Goal: Task Accomplishment & Management: Use online tool/utility

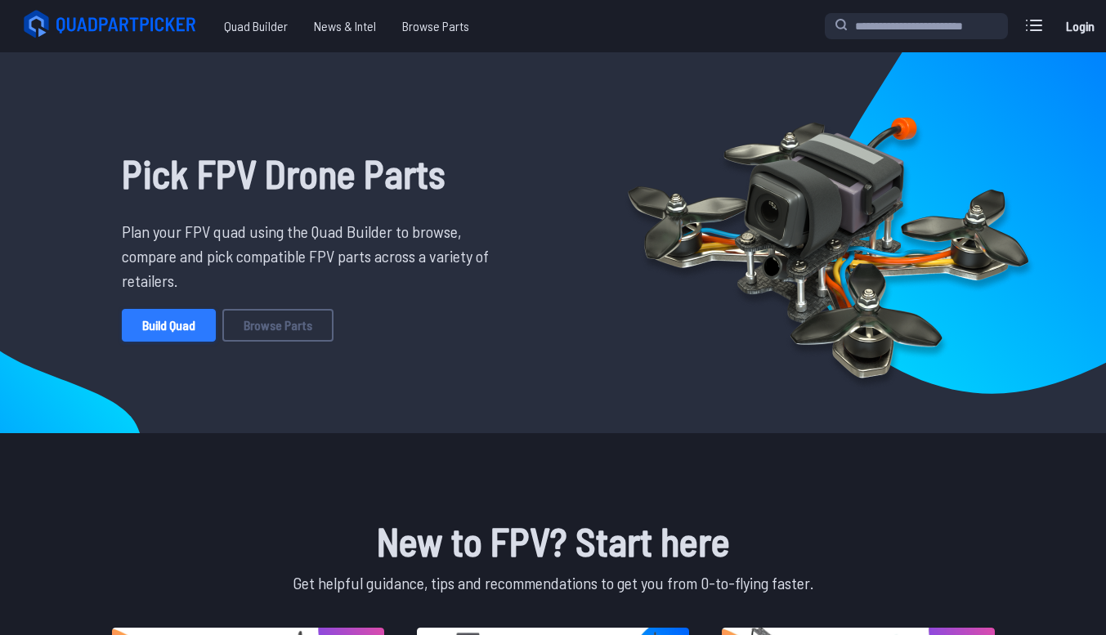
click at [181, 329] on link "Build Quad" at bounding box center [169, 325] width 94 height 33
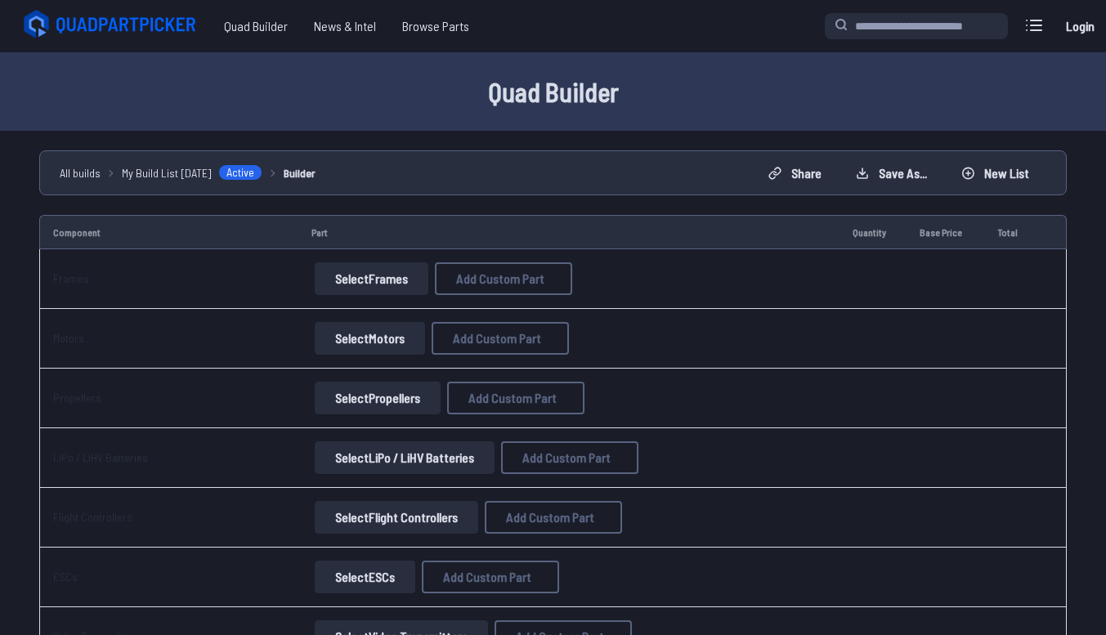
click at [354, 290] on button "Select Frames" at bounding box center [372, 278] width 114 height 33
click at [359, 270] on button "Select Frames" at bounding box center [372, 278] width 114 height 33
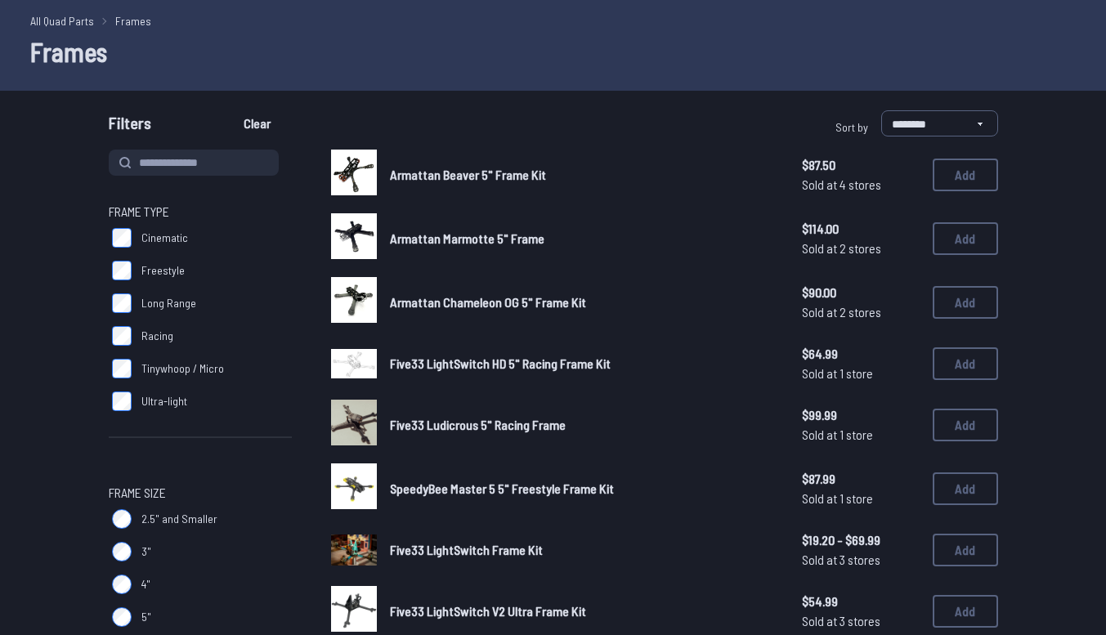
scroll to position [64, 0]
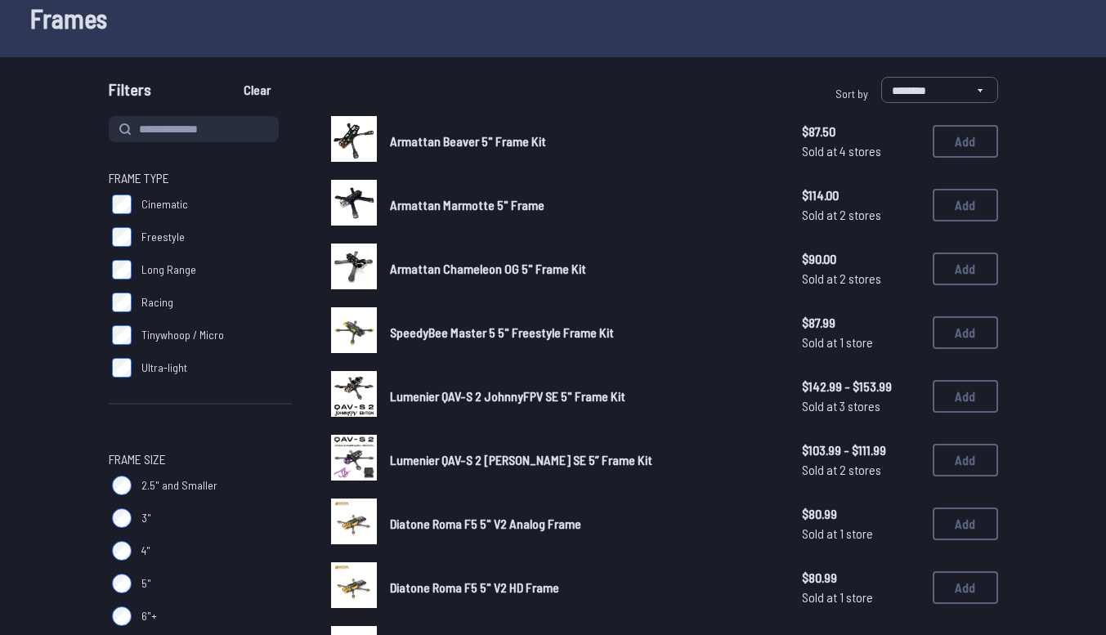
scroll to position [69, 0]
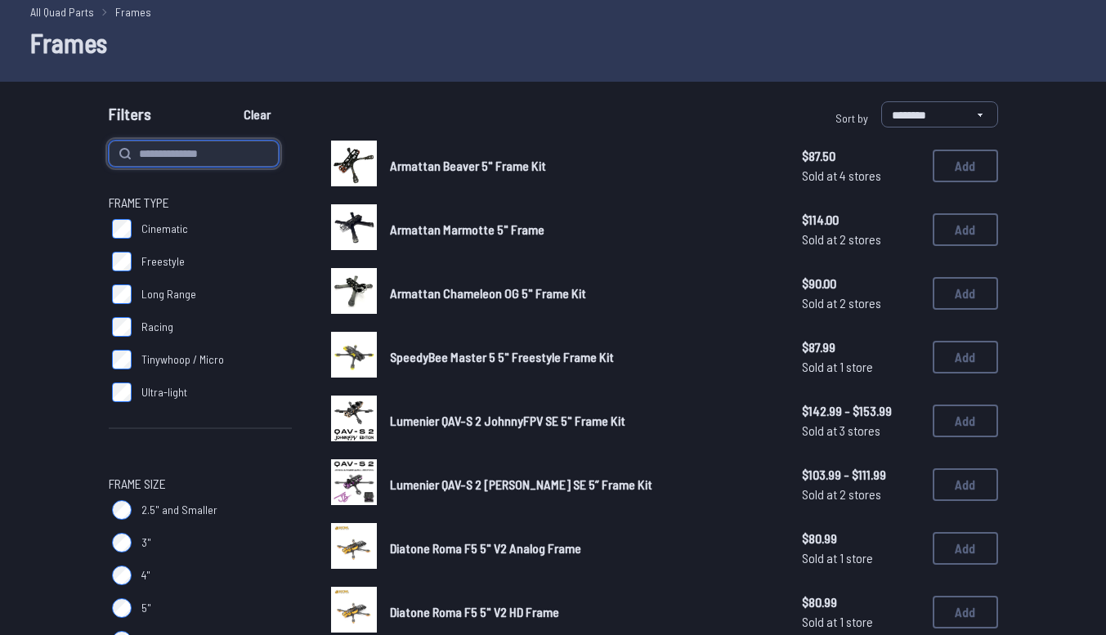
click at [191, 150] on input at bounding box center [194, 154] width 170 height 26
type input "*****"
click at [230, 101] on button "Clear" at bounding box center [257, 114] width 55 height 26
type input "*****"
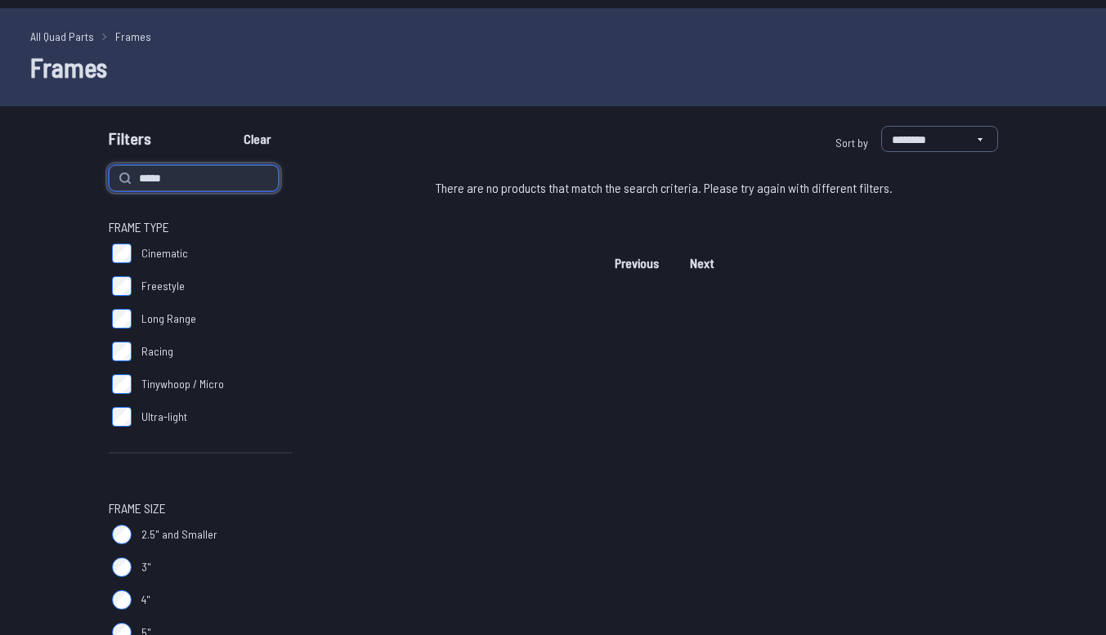
scroll to position [43, 0]
type input "*"
click at [230, 127] on button "Clear" at bounding box center [257, 140] width 55 height 26
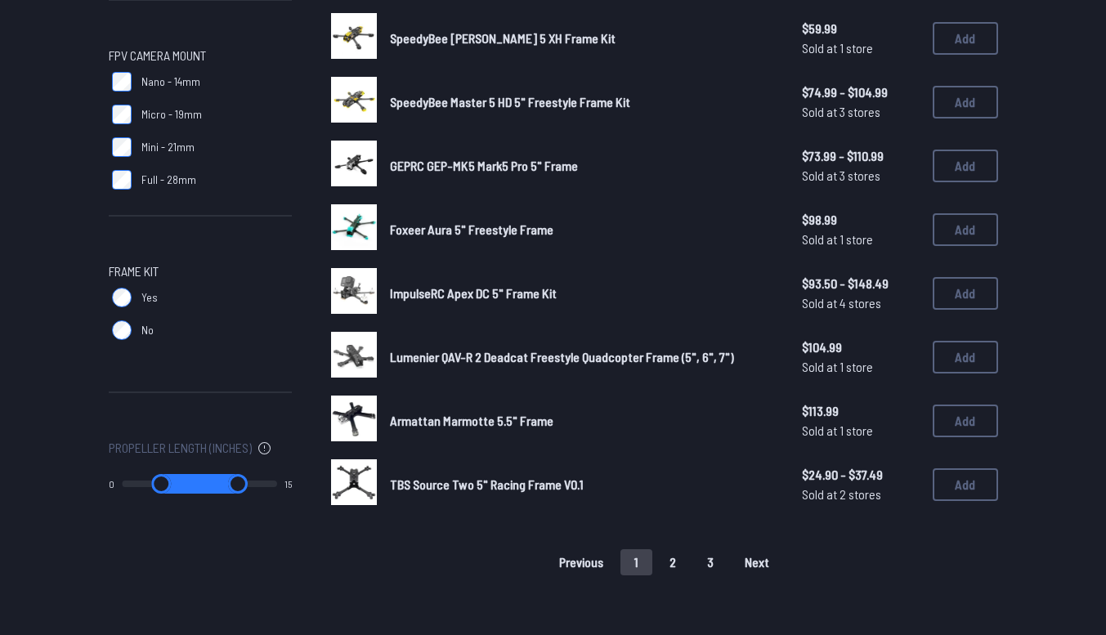
scroll to position [957, 0]
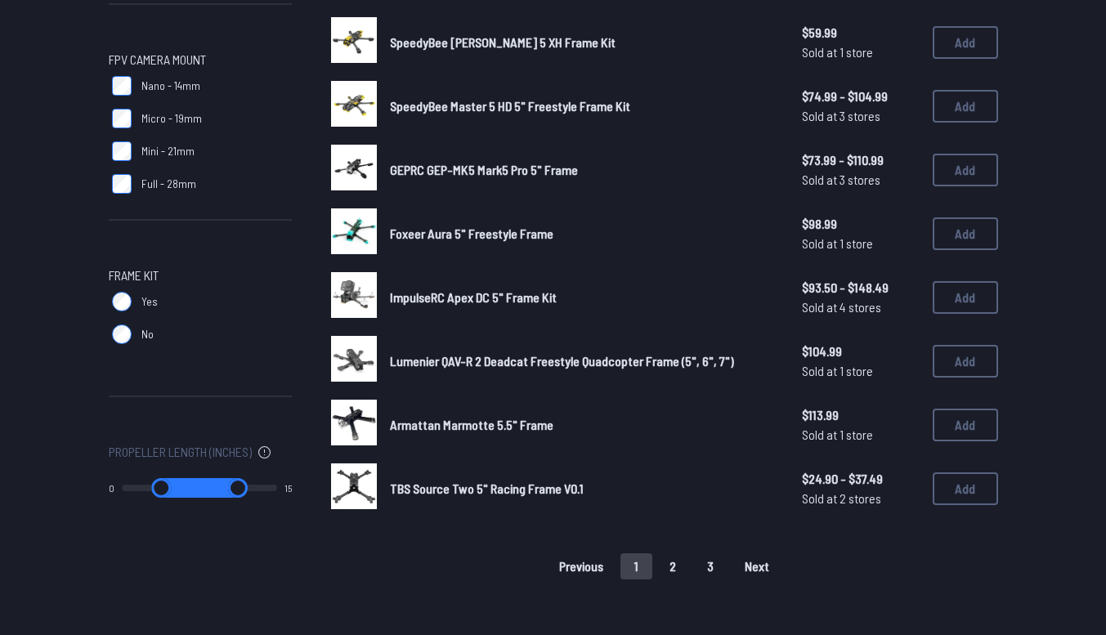
click at [767, 553] on button "Next" at bounding box center [757, 566] width 52 height 26
click at [756, 560] on span "Next" at bounding box center [757, 566] width 25 height 13
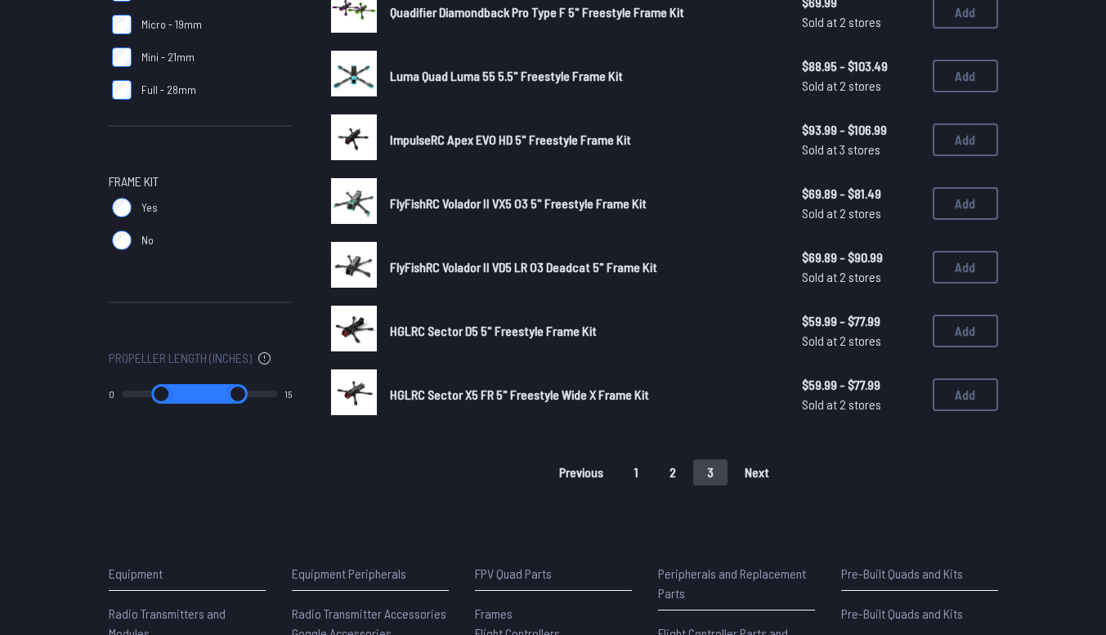
scroll to position [1050, 0]
click at [637, 465] on button "1" at bounding box center [636, 473] width 32 height 26
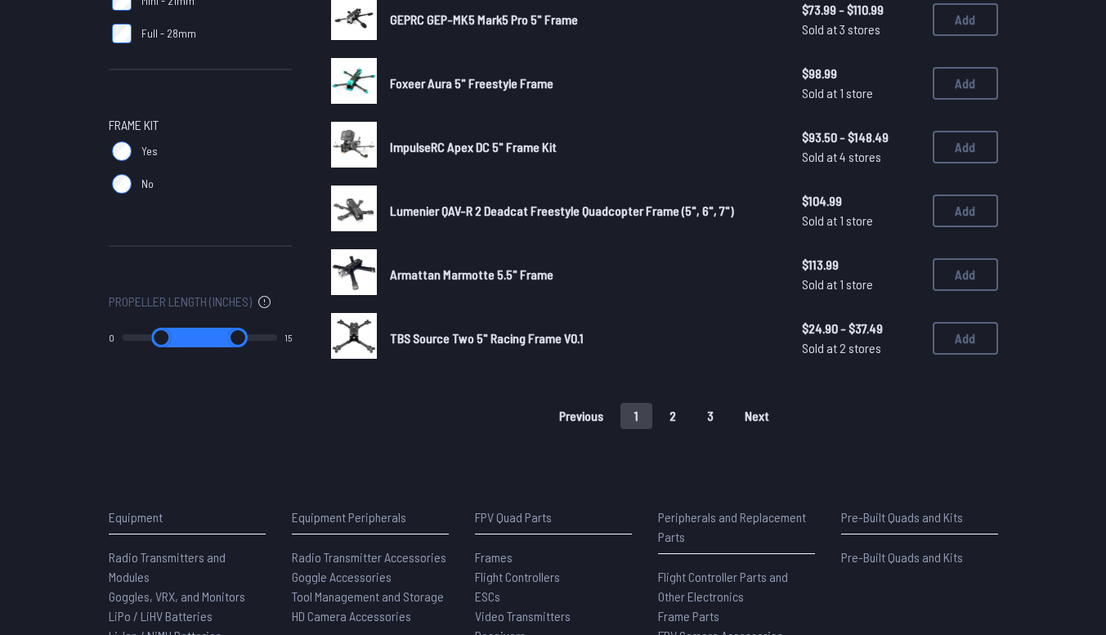
scroll to position [1109, 0]
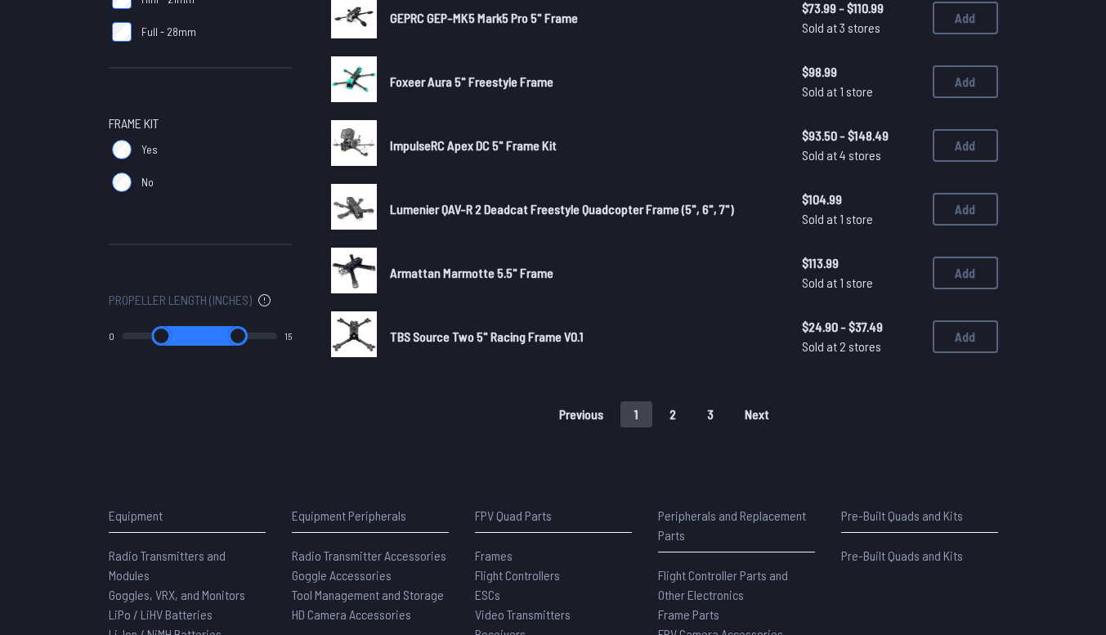
click at [680, 415] on button "2" at bounding box center [673, 414] width 34 height 26
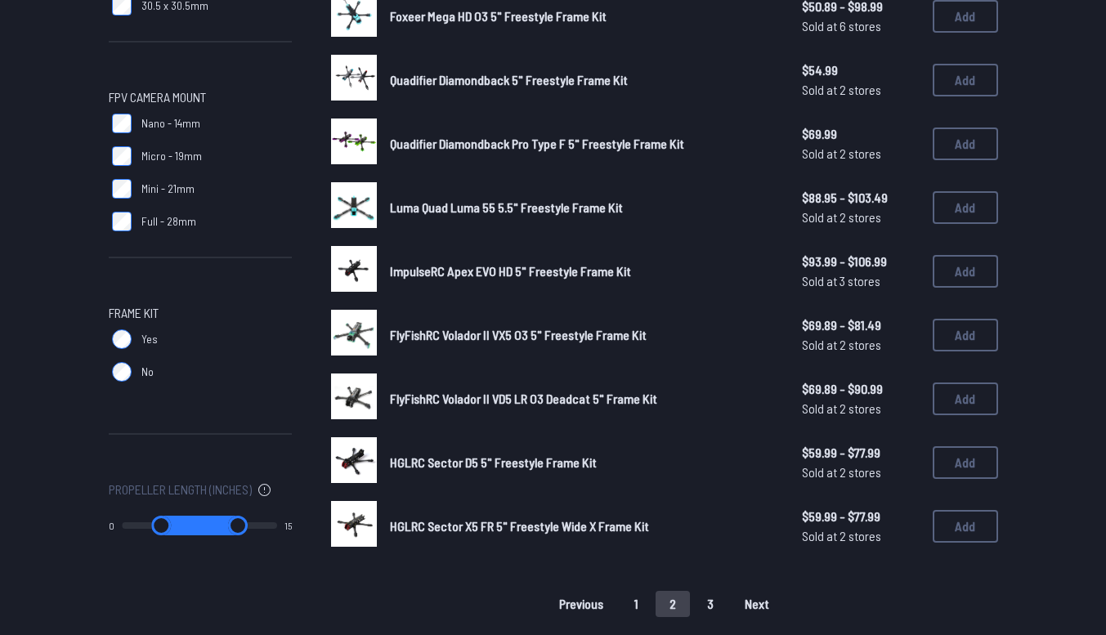
scroll to position [920, 0]
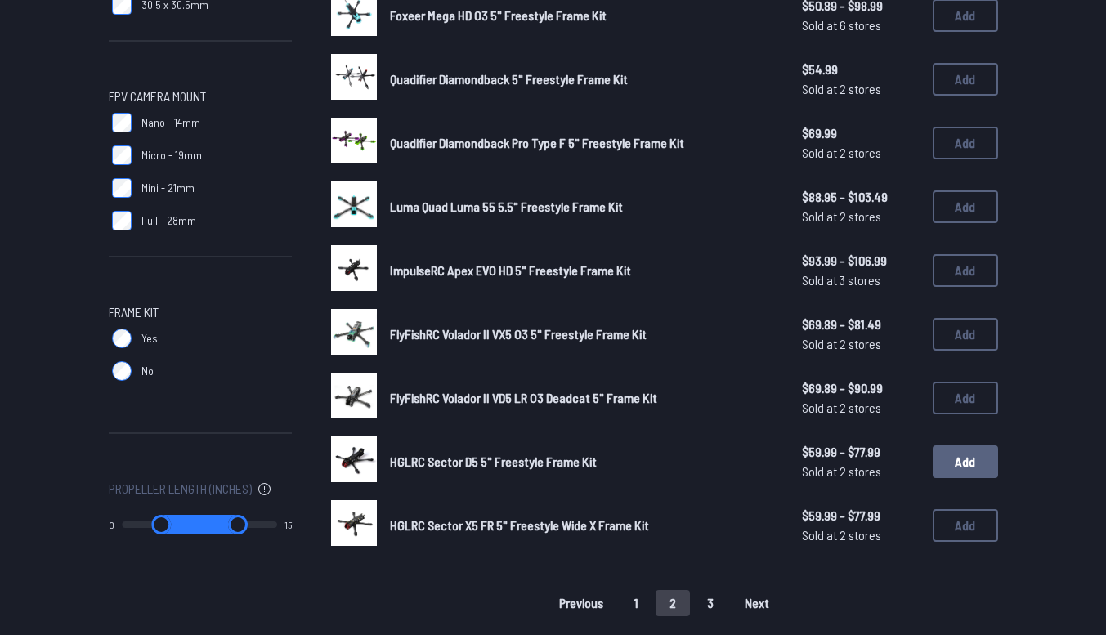
click at [981, 456] on button "Add" at bounding box center [965, 461] width 65 height 33
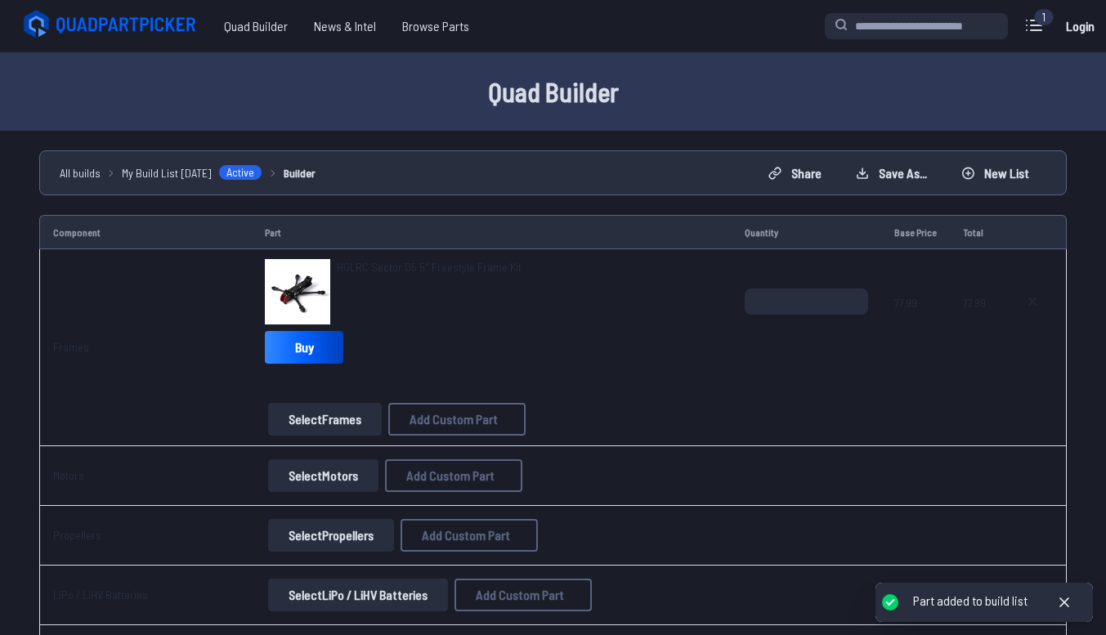
click at [309, 285] on img at bounding box center [297, 291] width 65 height 65
click at [376, 268] on span "HGLRC Sector D5 5" Freestyle Frame Kit" at bounding box center [429, 267] width 185 height 14
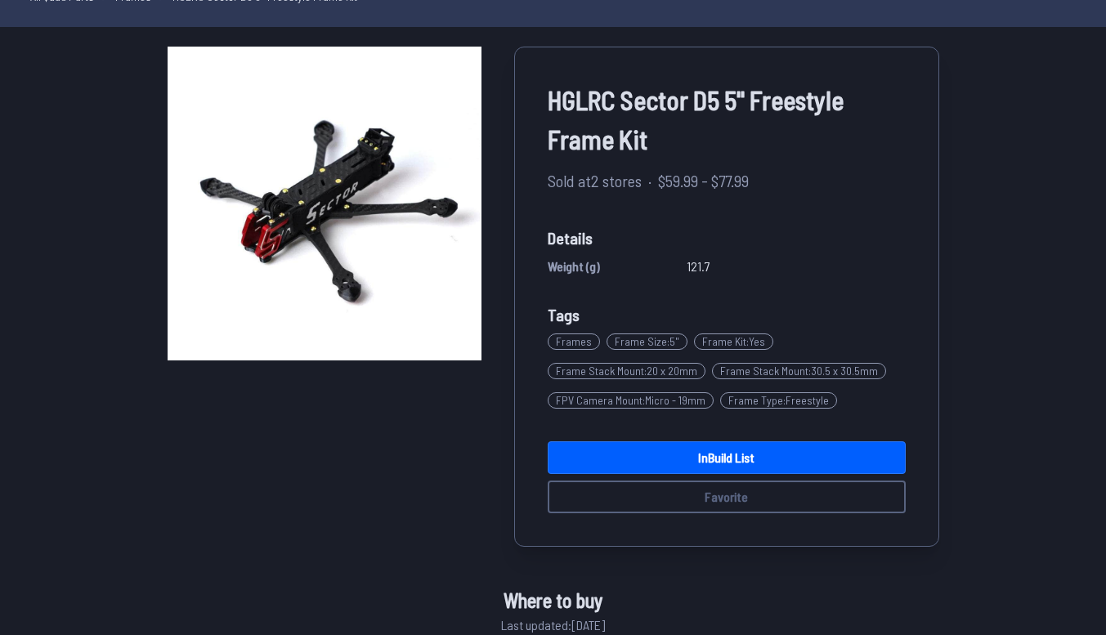
scroll to position [85, 0]
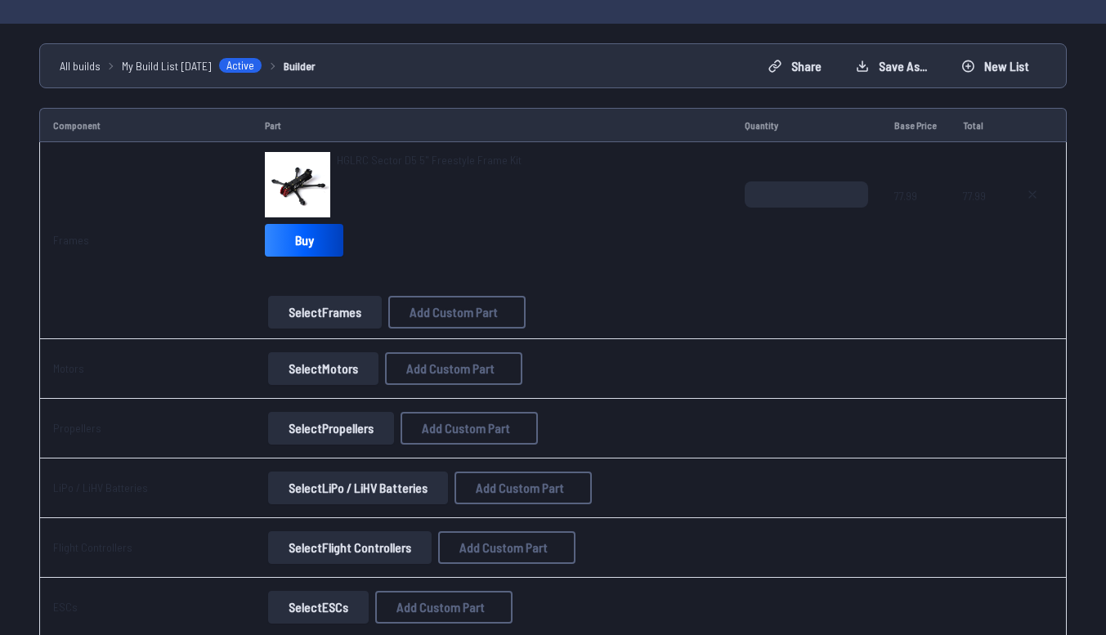
scroll to position [118, 0]
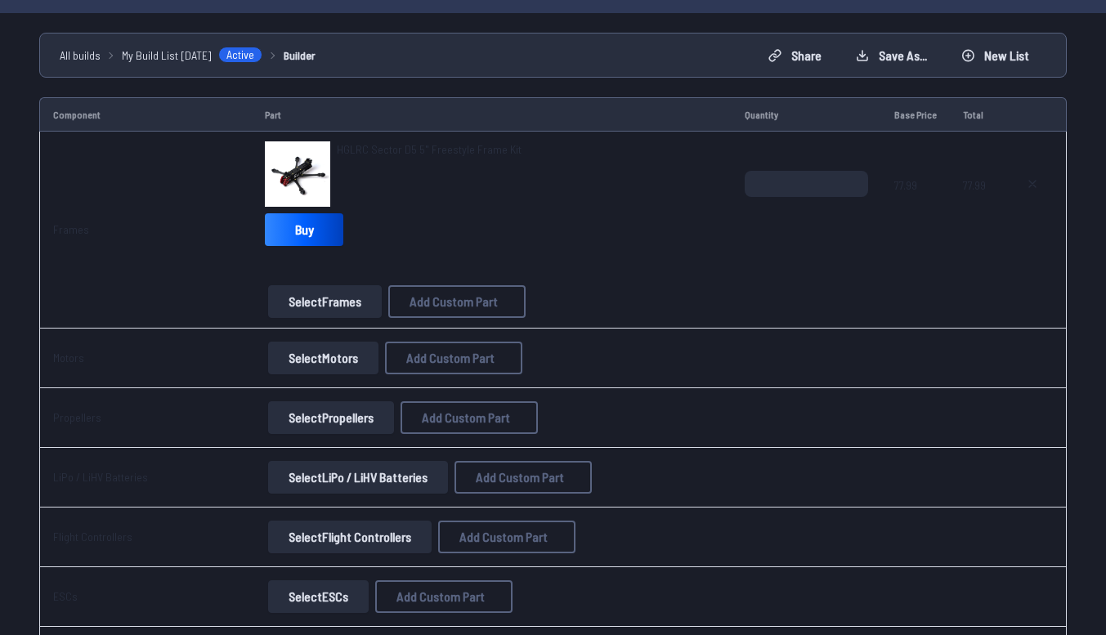
click at [363, 359] on button "Select Motors" at bounding box center [323, 358] width 110 height 33
click at [351, 369] on button "Select Motors" at bounding box center [323, 358] width 110 height 33
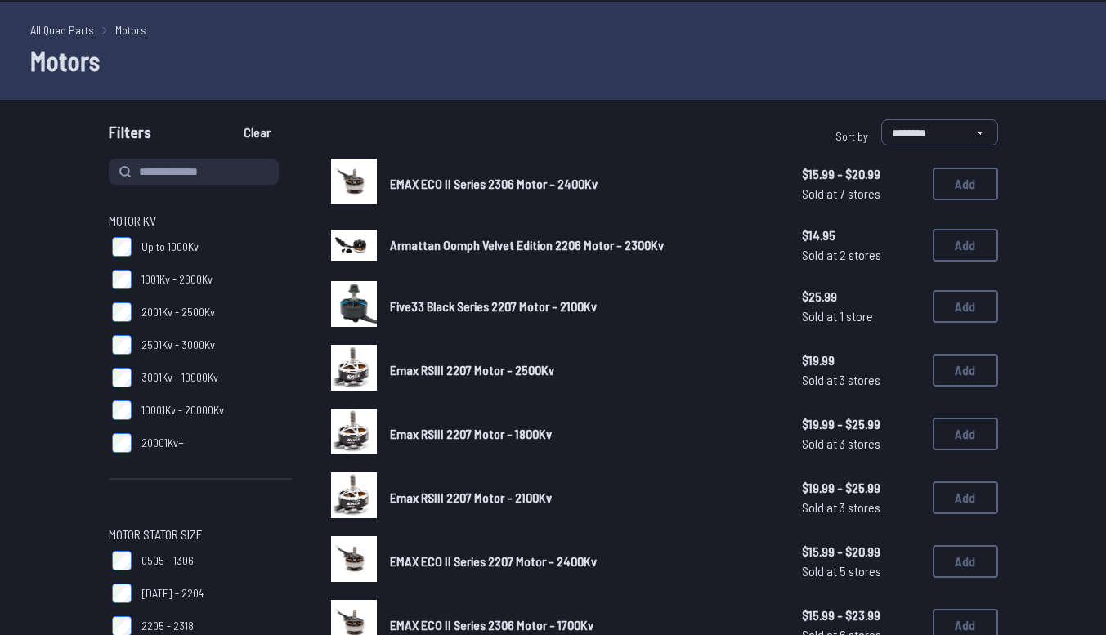
scroll to position [51, 0]
